Goal: Task Accomplishment & Management: Complete application form

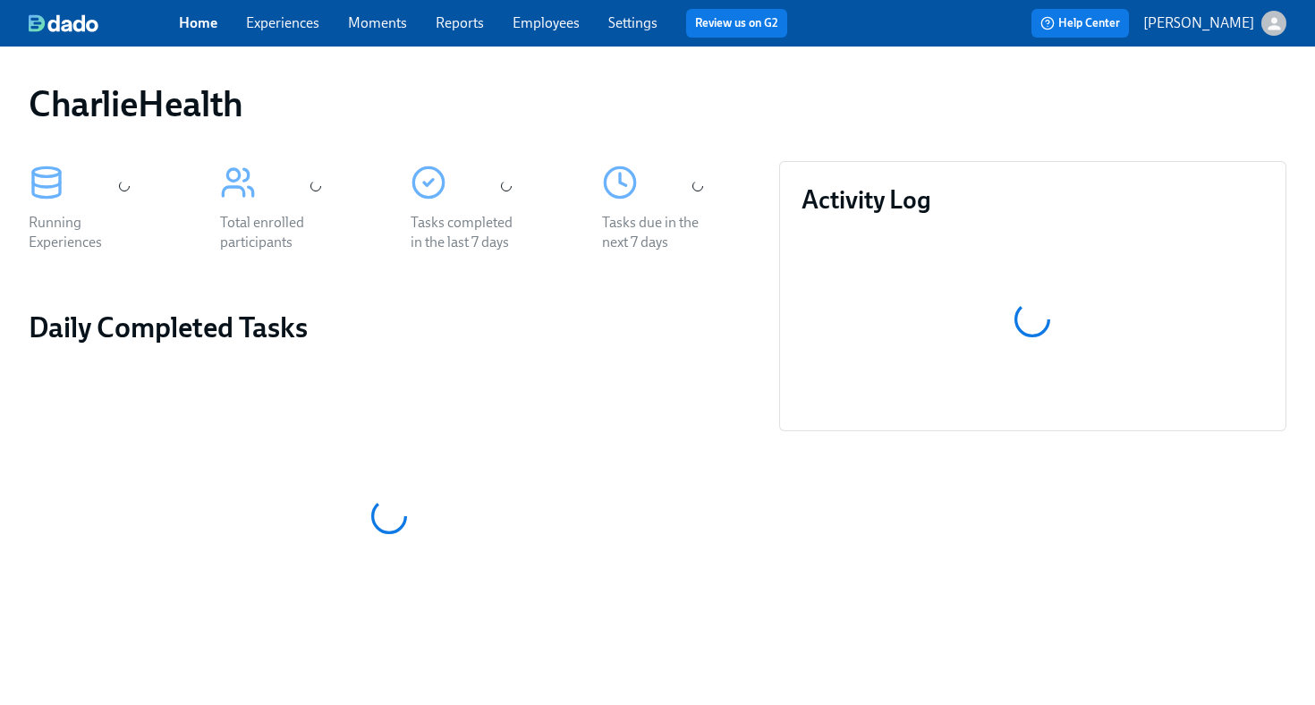
click at [561, 28] on link "Employees" at bounding box center [546, 22] width 67 height 17
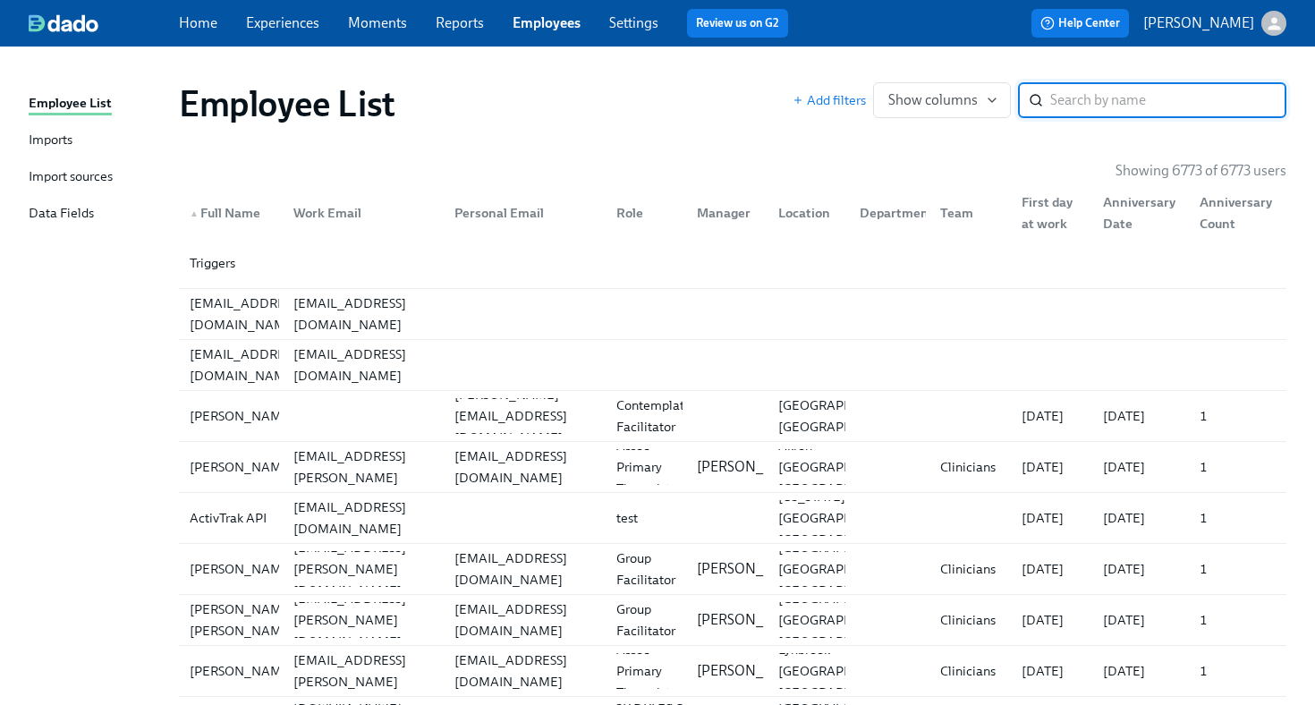
click at [547, 22] on link "Employees" at bounding box center [547, 22] width 68 height 17
click at [1065, 98] on input "search" at bounding box center [1168, 100] width 236 height 36
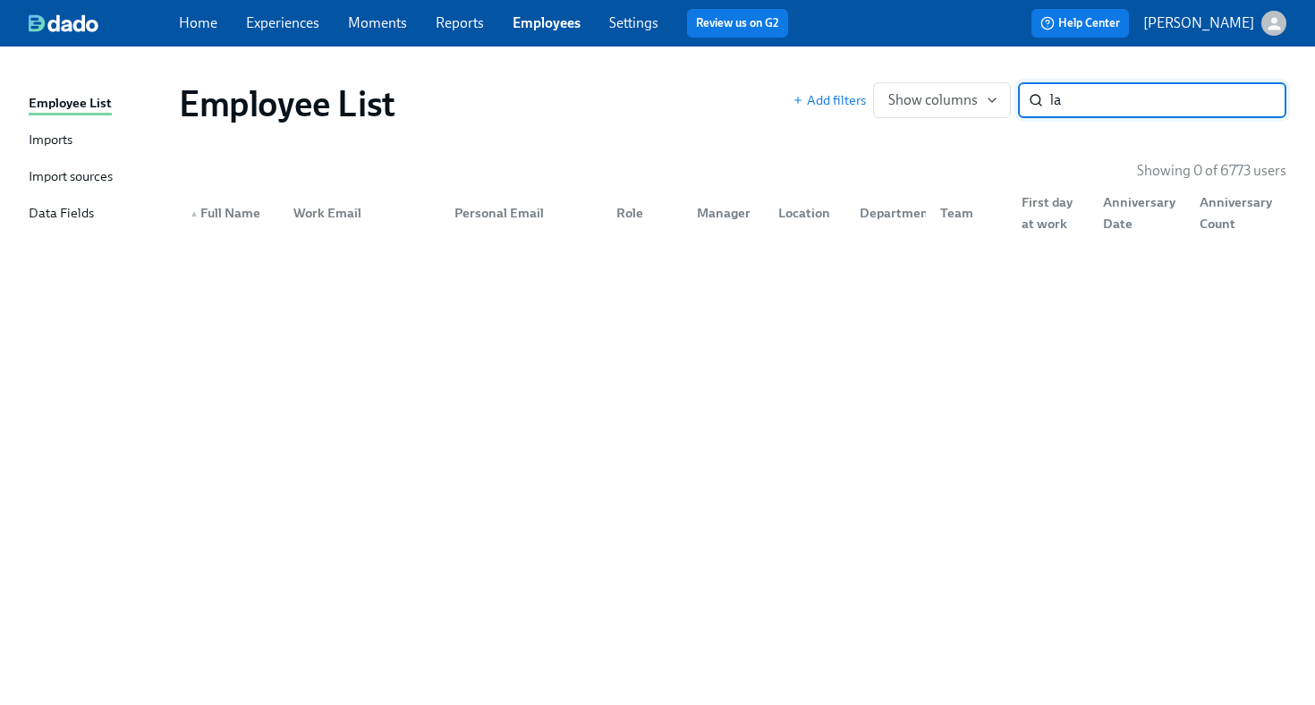
type input "l"
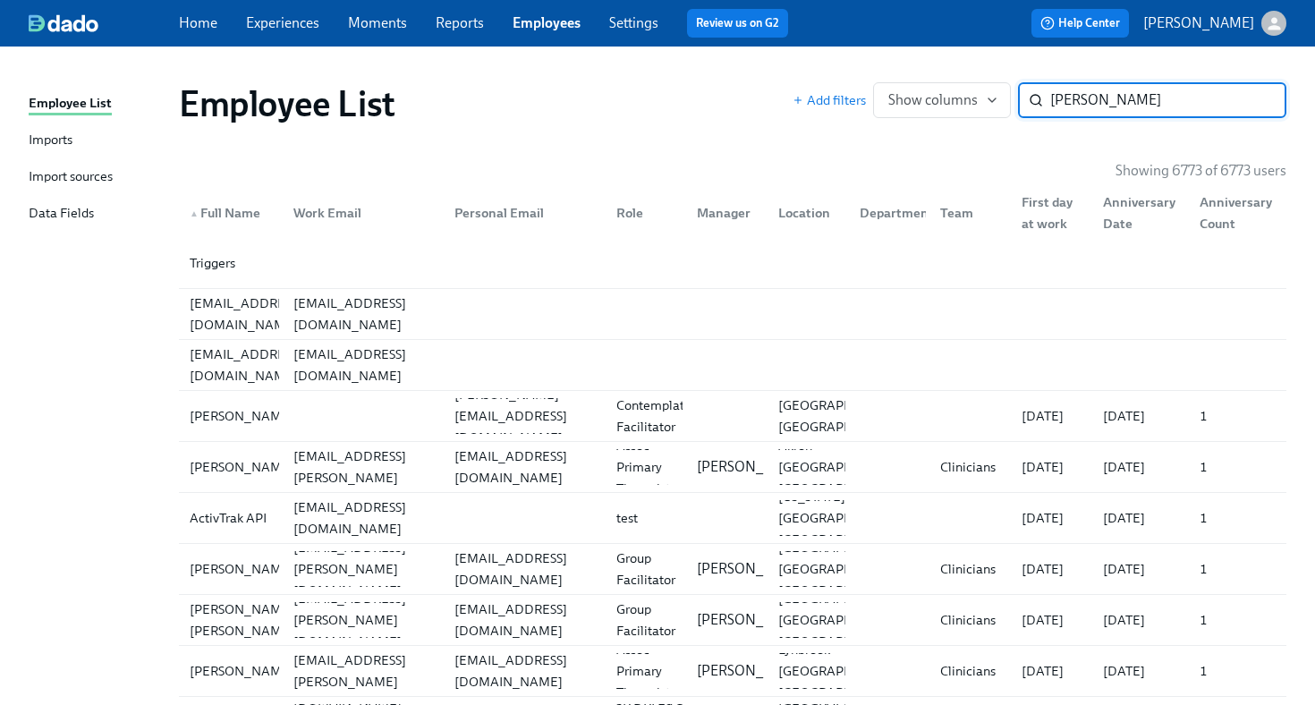
type input "[PERSON_NAME]"
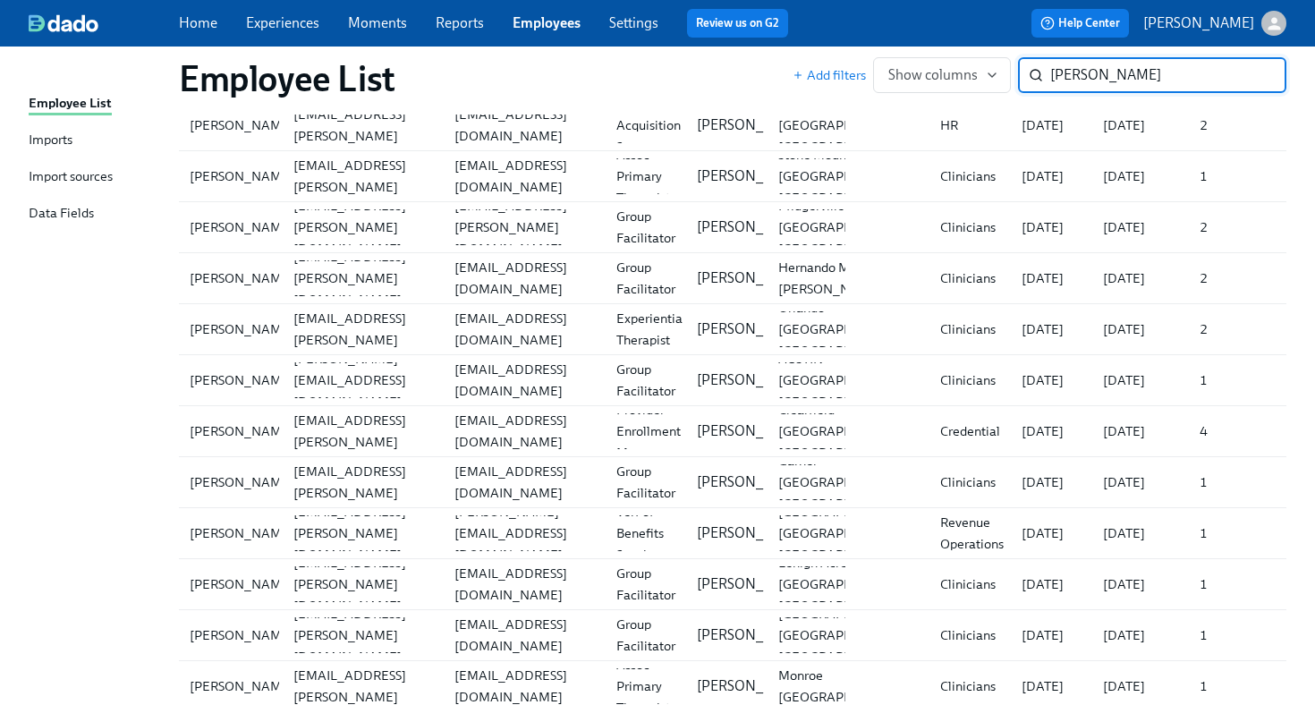
scroll to position [2890, 0]
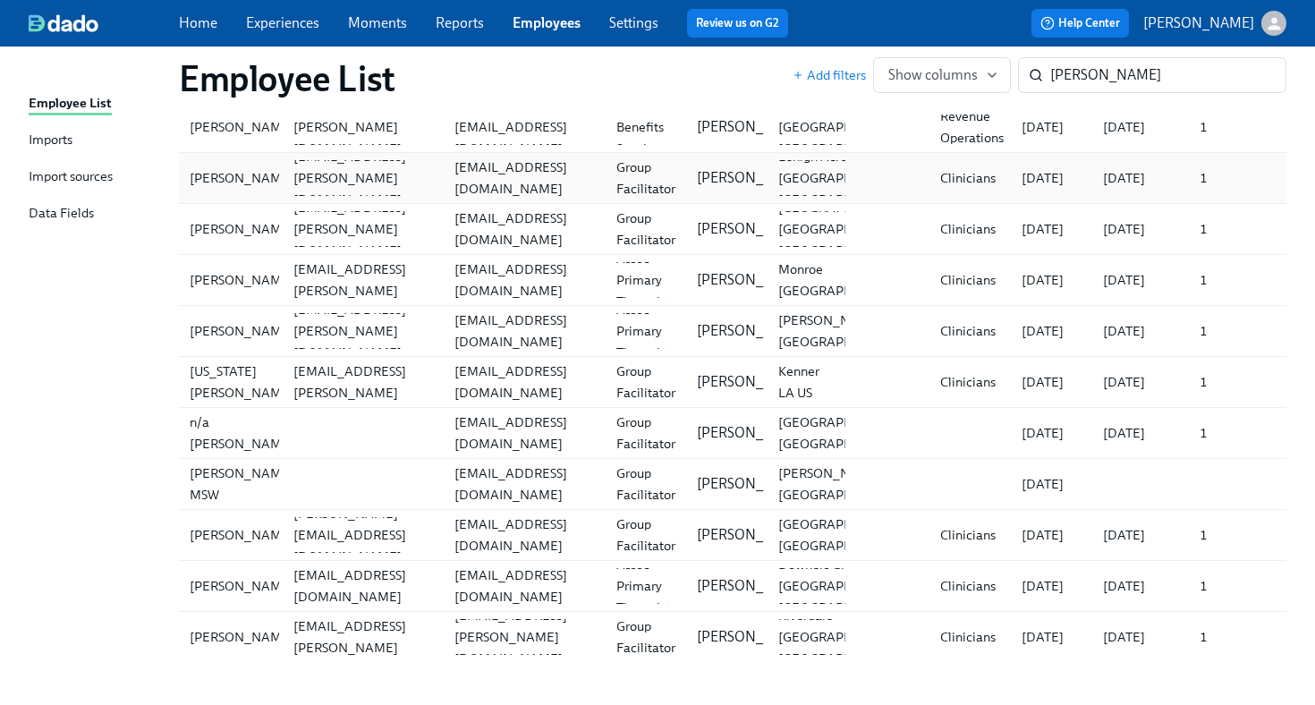
click at [483, 186] on div "[EMAIL_ADDRESS][DOMAIN_NAME]" at bounding box center [524, 178] width 155 height 43
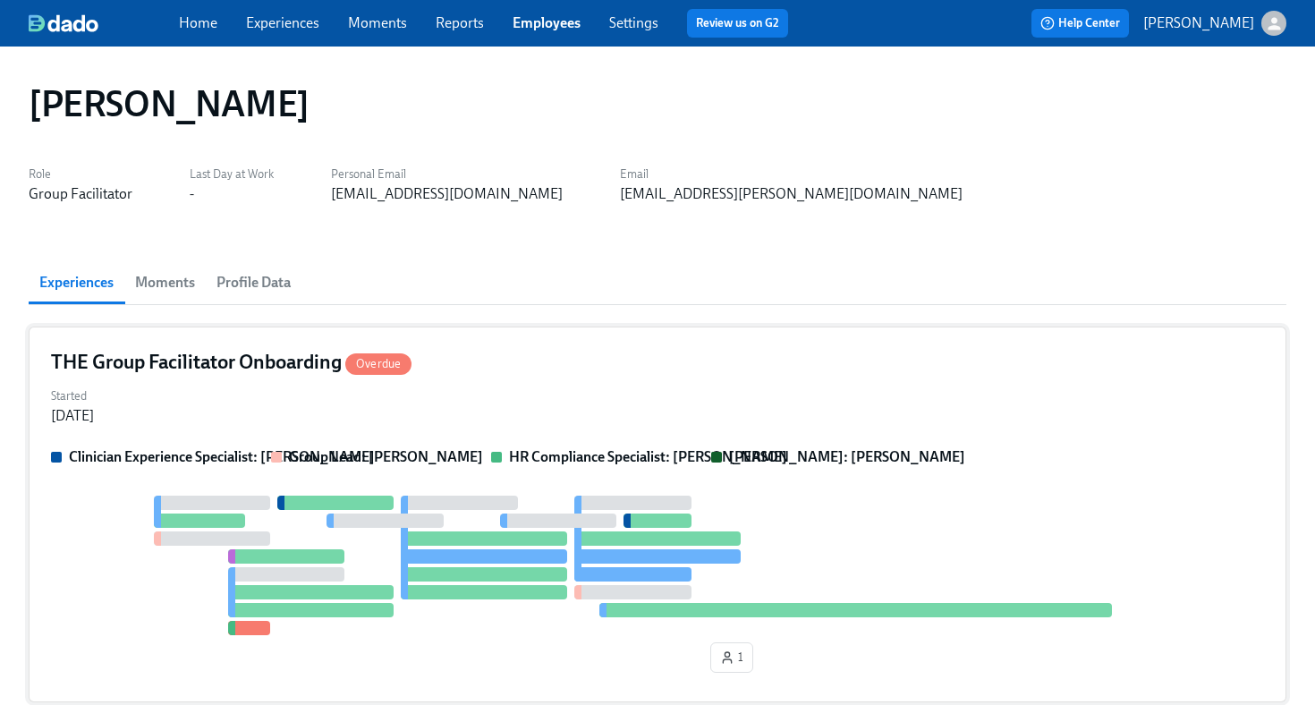
scroll to position [8, 0]
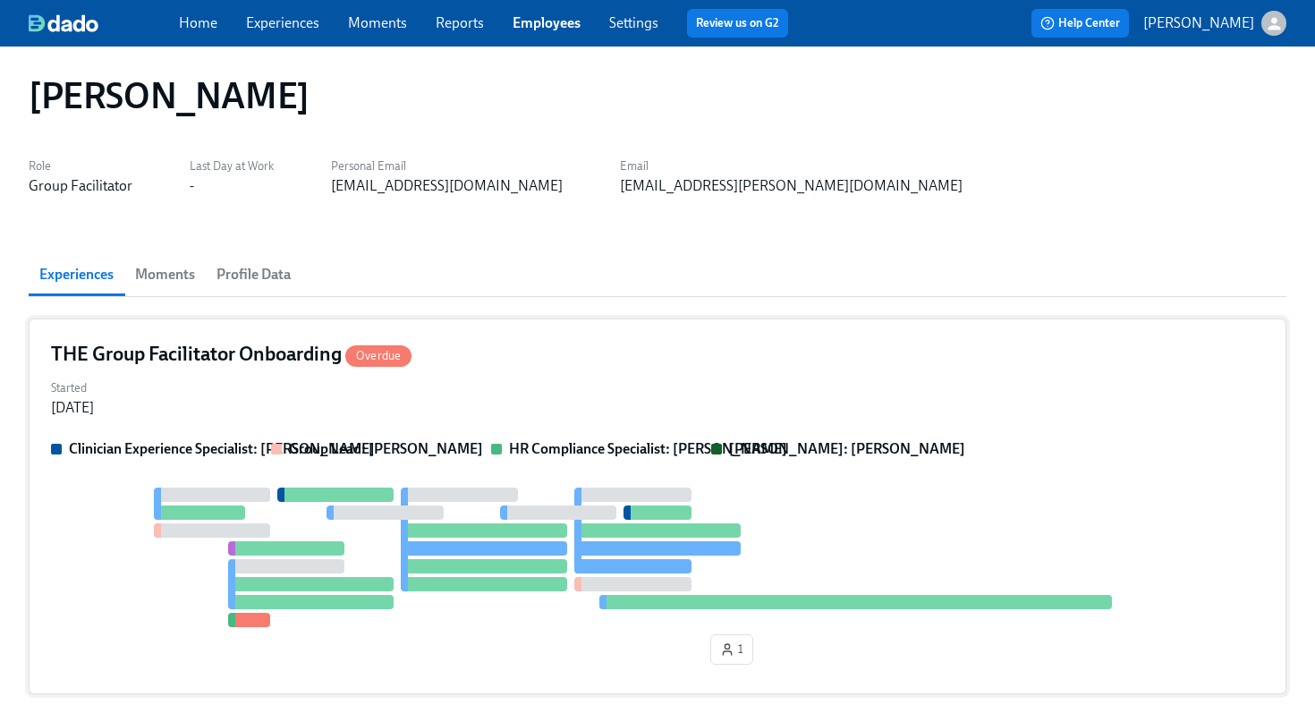
click at [668, 352] on div "THE Group Facilitator Onboarding Overdue" at bounding box center [657, 354] width 1213 height 27
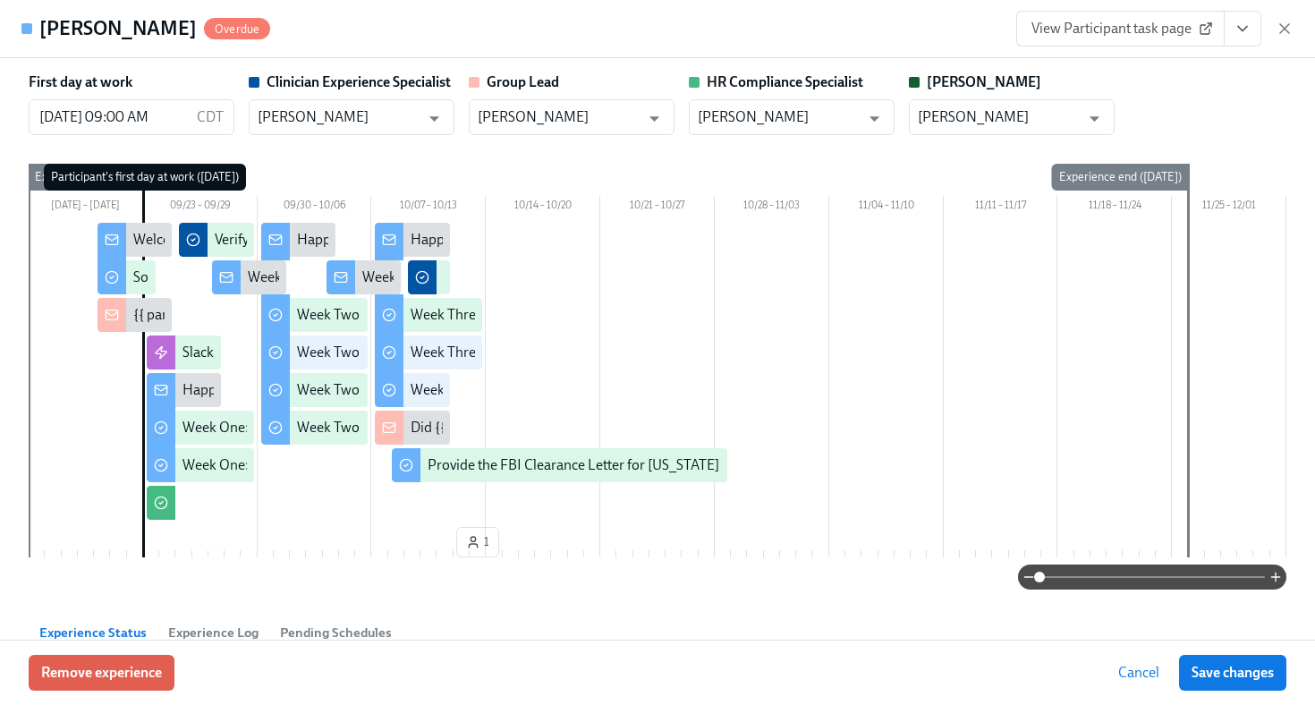
click at [1237, 34] on icon "View task page" at bounding box center [1243, 29] width 18 height 18
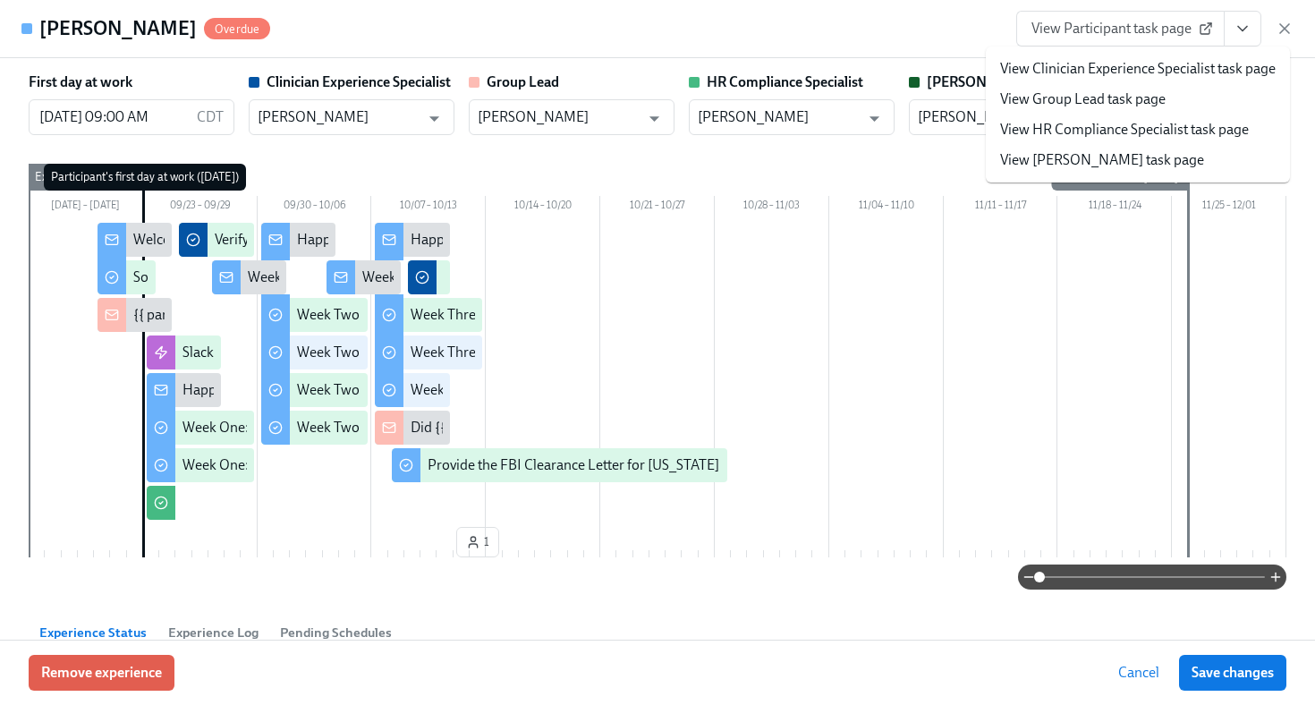
click at [1168, 133] on link "View HR Compliance Specialist task page" at bounding box center [1124, 130] width 249 height 20
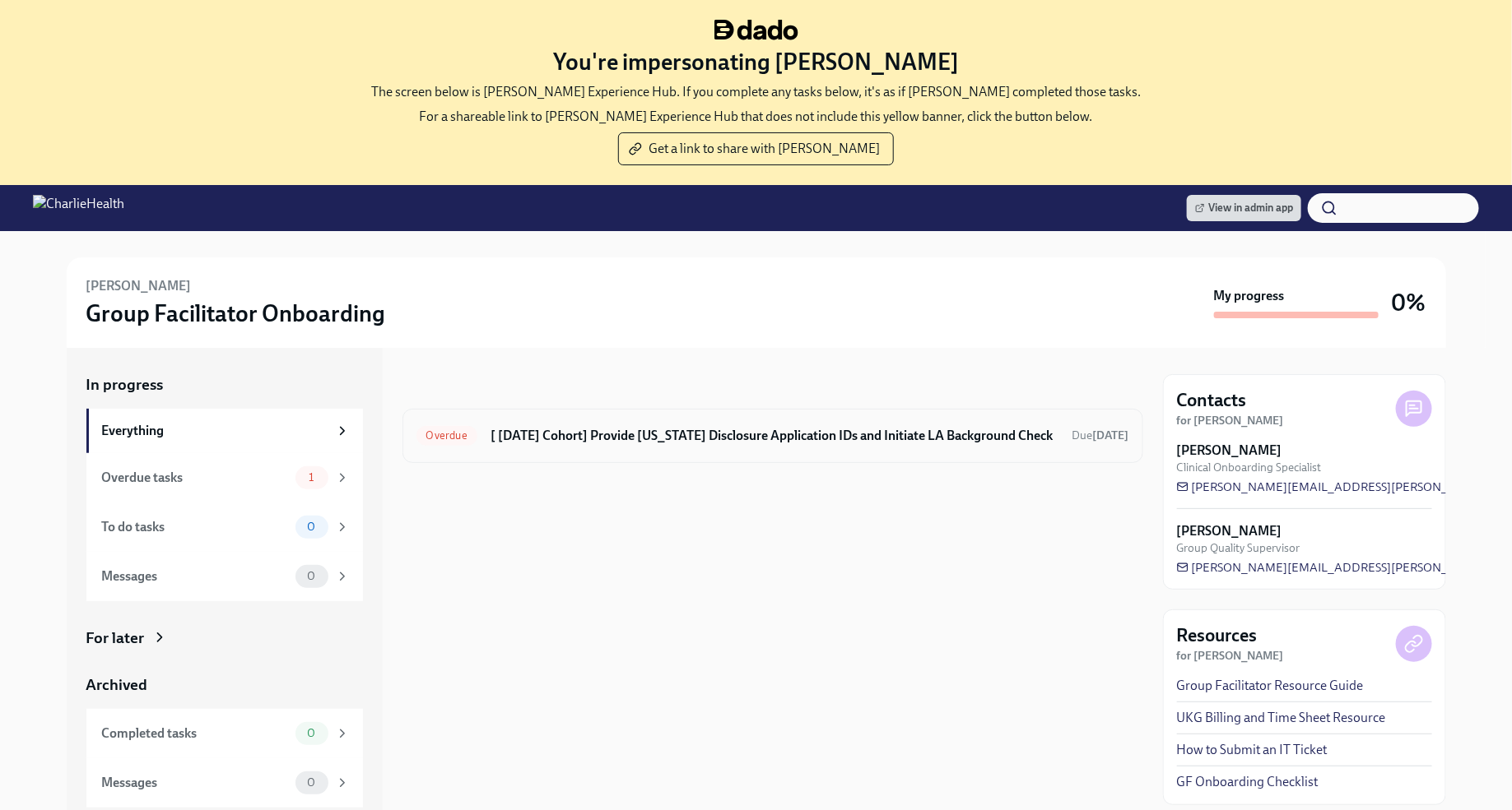
click at [998, 429] on h6 "[ [DATE] Cohort] Provide [US_STATE] Disclosure Application IDs and Initiate LA …" at bounding box center [774, 436] width 568 height 18
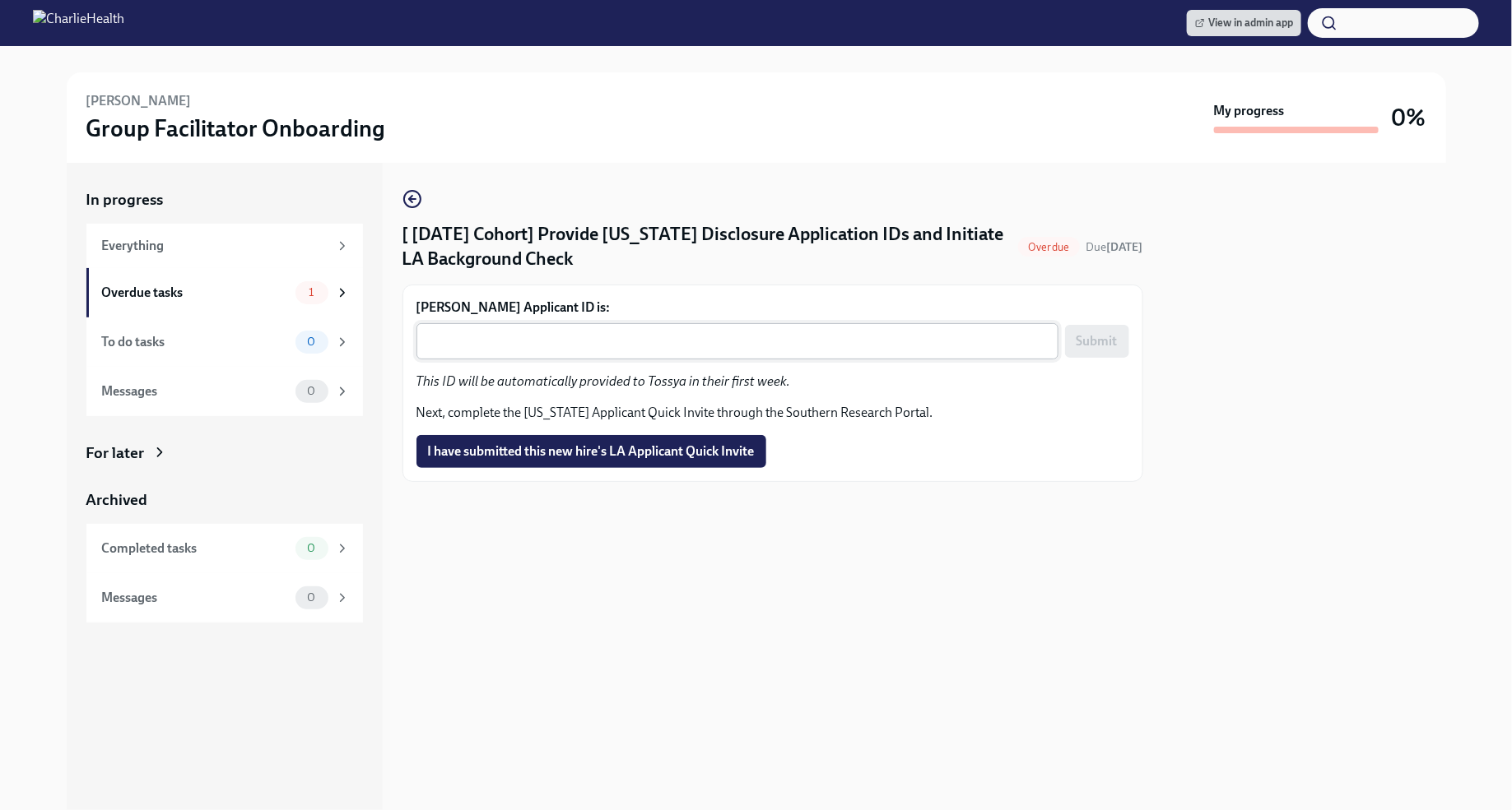
click at [694, 353] on div "x ​" at bounding box center [738, 341] width 642 height 36
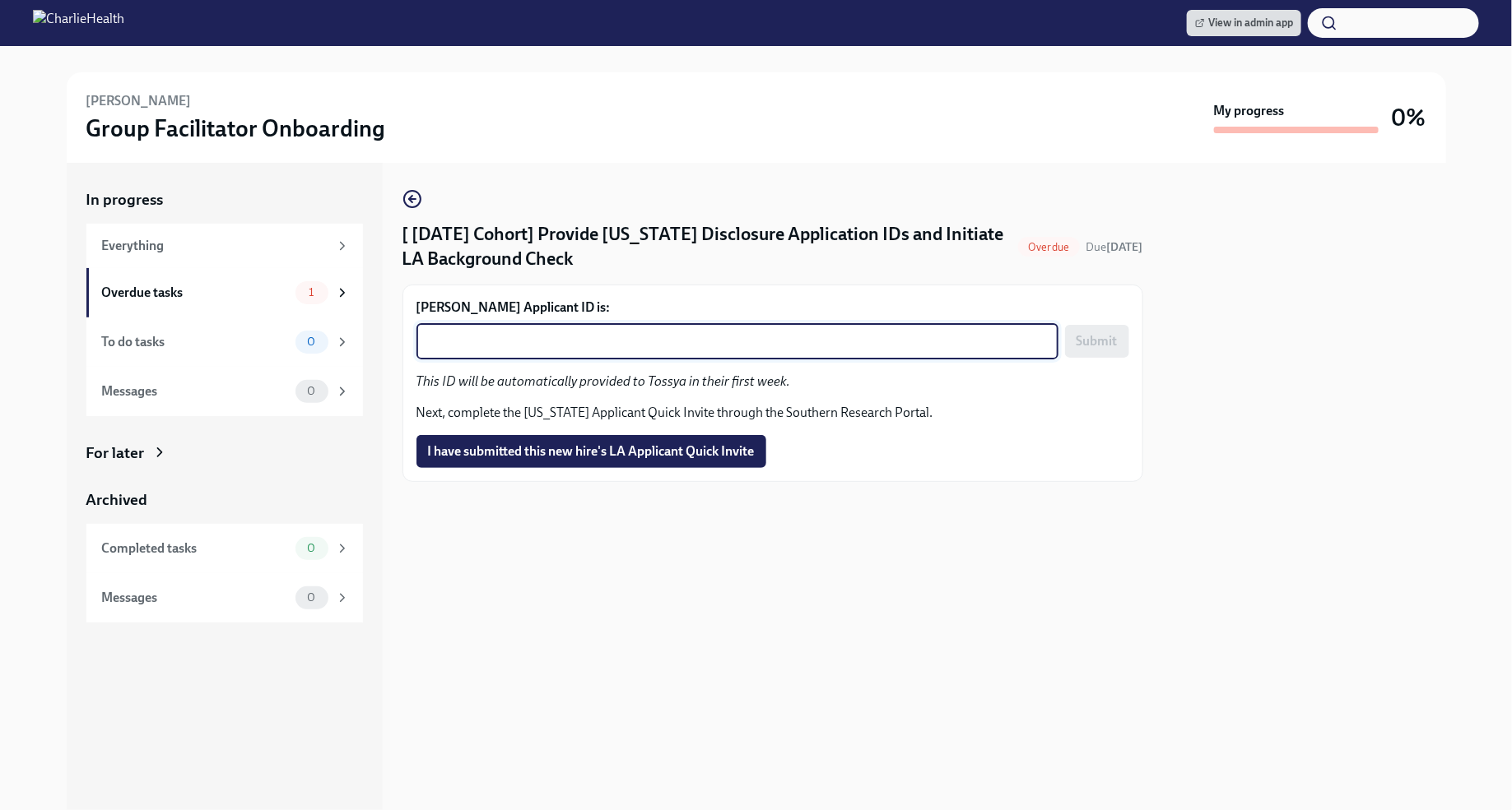
paste textarea "1257652"
type textarea "1257652"
click at [1109, 347] on span "Submit" at bounding box center [1096, 341] width 41 height 17
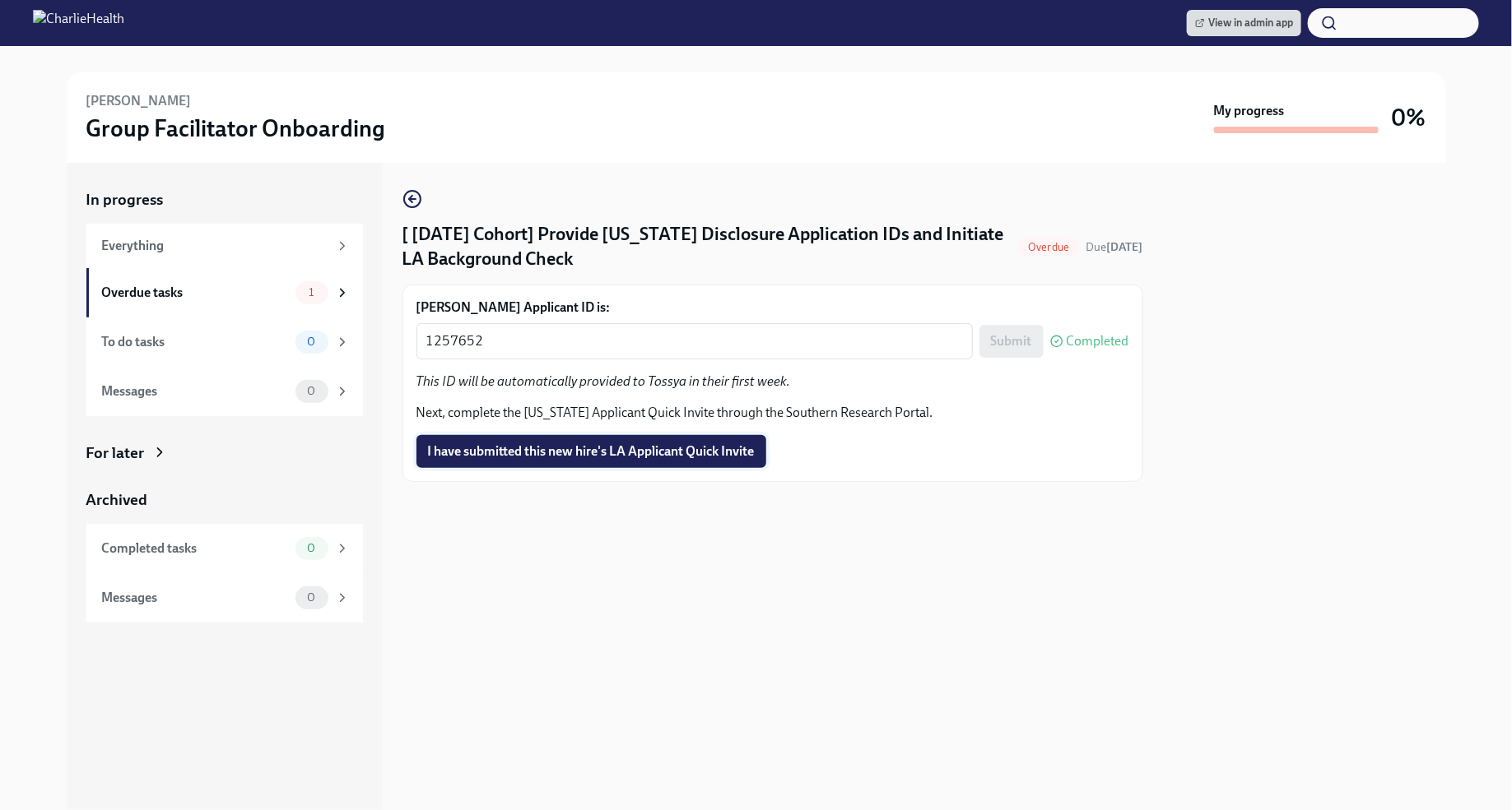
click at [710, 457] on span "I have submitted this new hire's LA Applicant Quick Invite" at bounding box center [590, 451] width 326 height 17
